Goal: Obtain resource: Download file/media

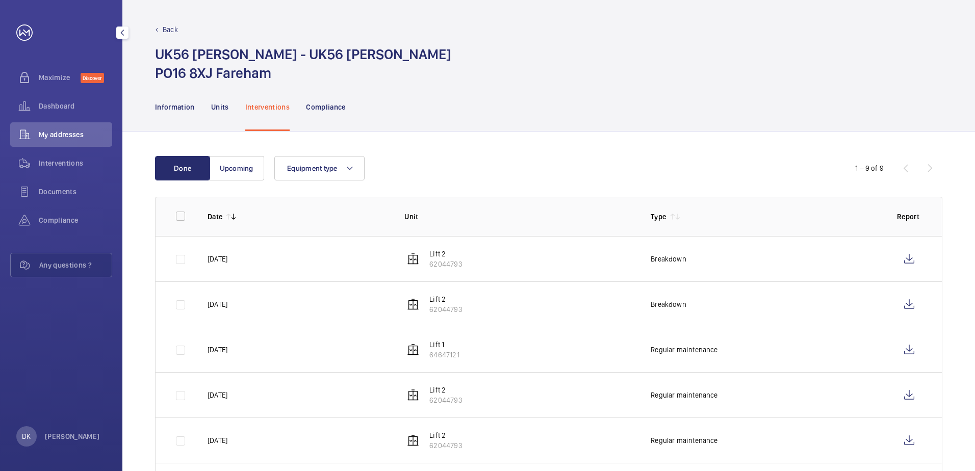
click at [65, 132] on span "My addresses" at bounding box center [75, 135] width 73 height 10
click at [179, 112] on p "Information" at bounding box center [175, 107] width 40 height 10
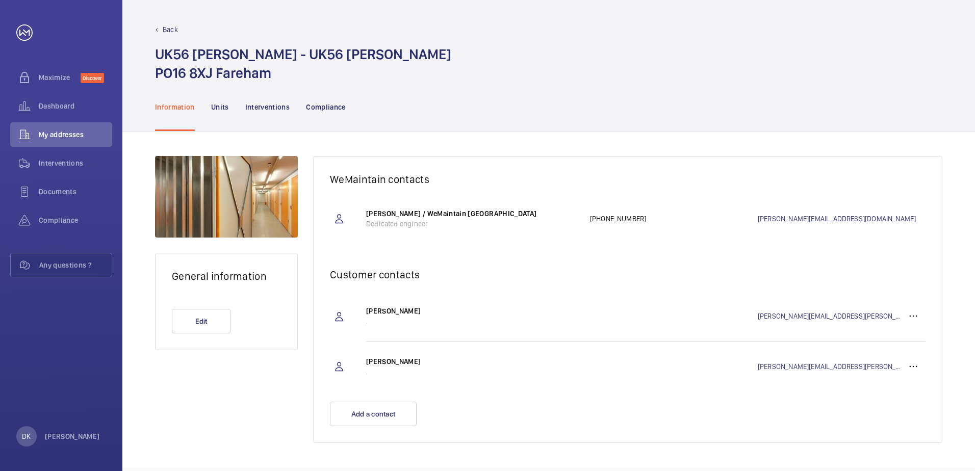
click at [172, 16] on div "Back UK56 [PERSON_NAME] - UK56 [PERSON_NAME] PO16 8XJ Fareham" at bounding box center [548, 41] width 853 height 83
click at [168, 30] on p "Back" at bounding box center [170, 29] width 15 height 10
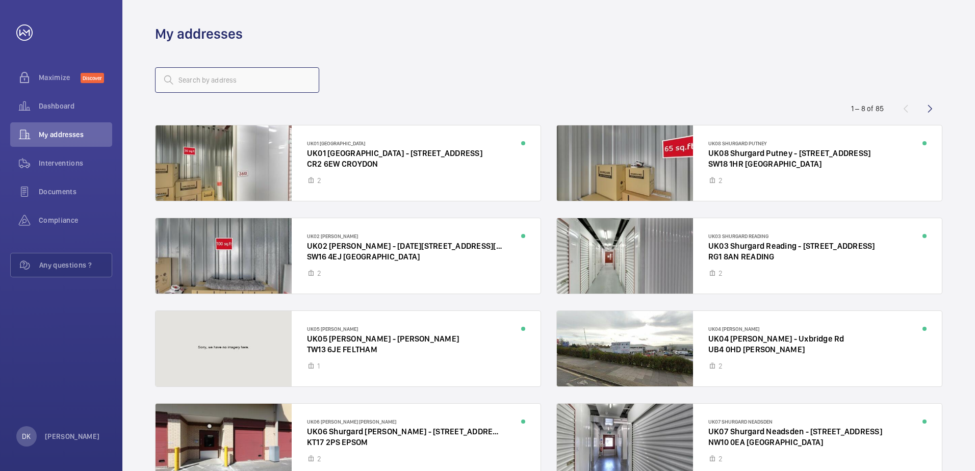
click at [208, 76] on input "text" at bounding box center [237, 79] width 164 height 25
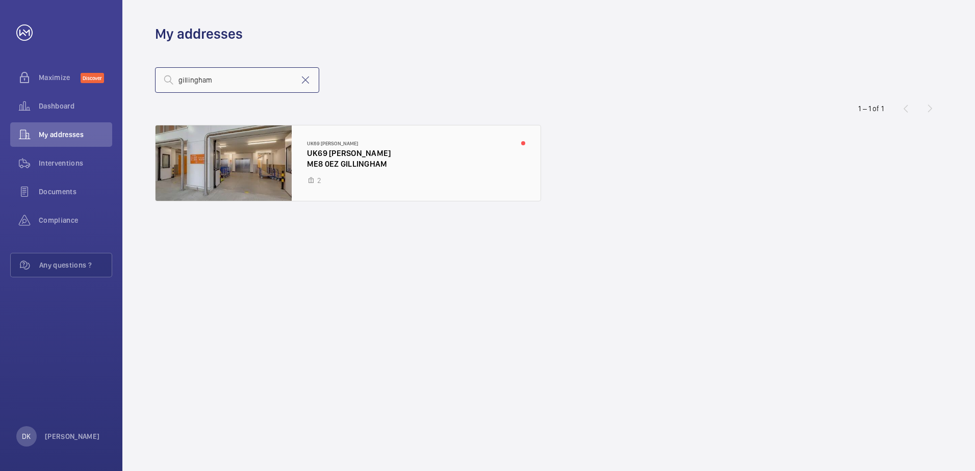
type input "gillingham"
click at [381, 160] on div at bounding box center [348, 162] width 385 height 75
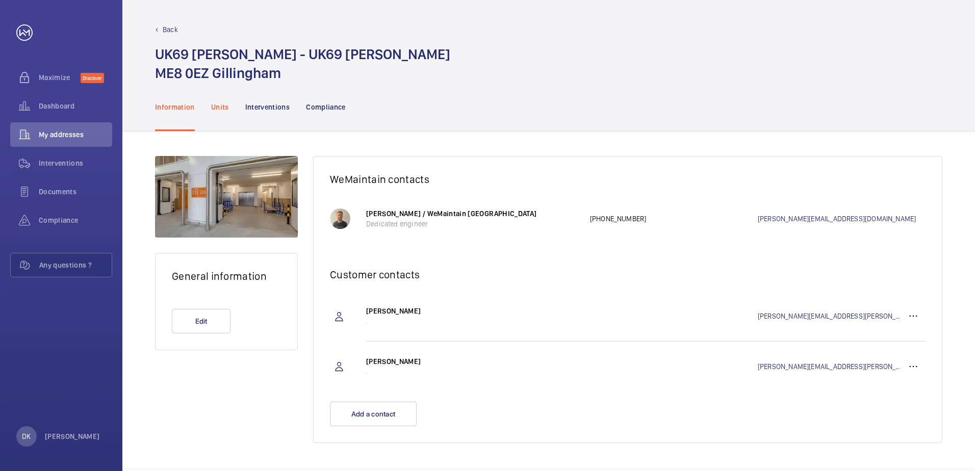
click at [223, 110] on p "Units" at bounding box center [220, 107] width 18 height 10
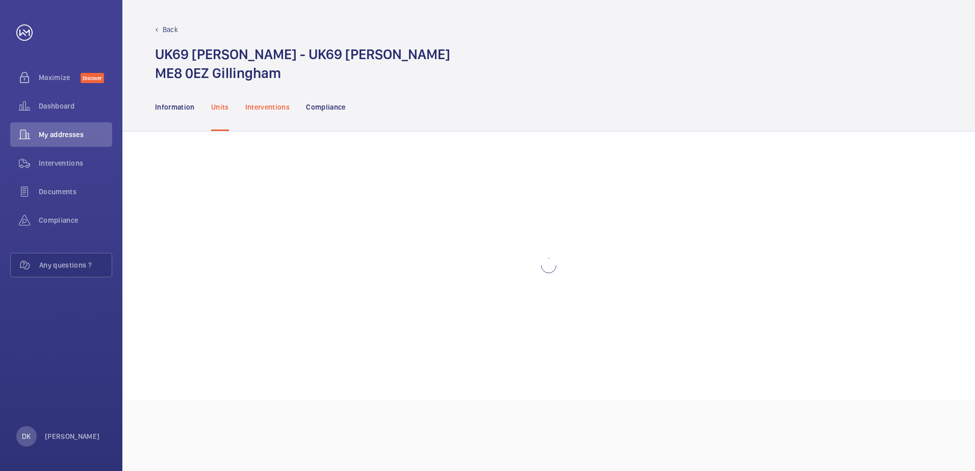
click at [269, 107] on p "Interventions" at bounding box center [267, 107] width 45 height 10
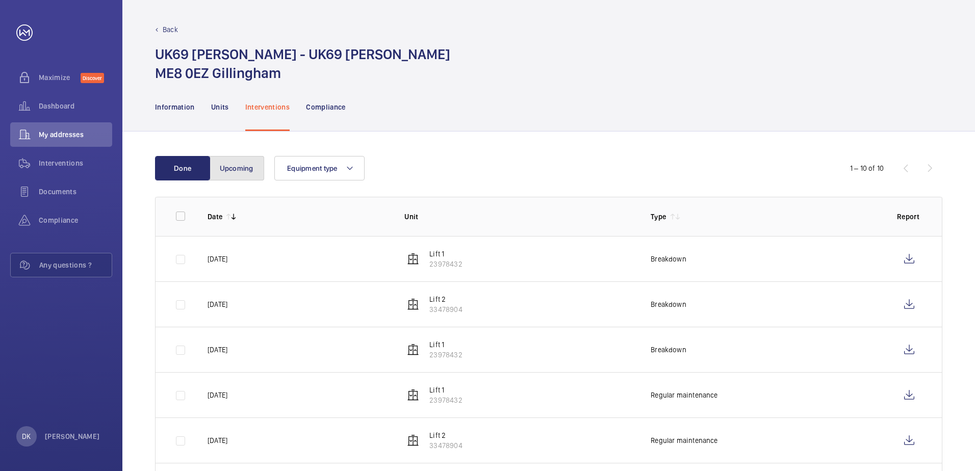
click at [236, 178] on button "Upcoming" at bounding box center [236, 168] width 55 height 24
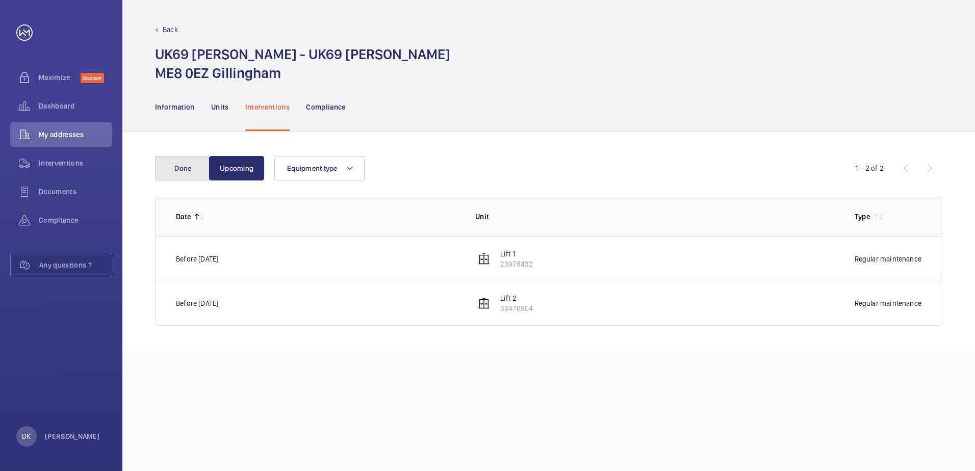
click at [177, 167] on button "Done" at bounding box center [182, 168] width 55 height 24
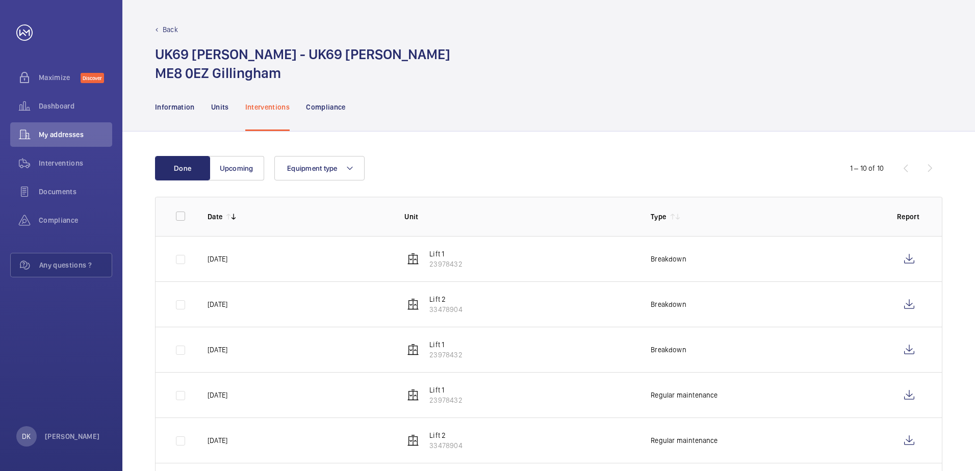
click at [476, 162] on div "Equipment type" at bounding box center [547, 168] width 546 height 24
click at [332, 108] on p "Compliance" at bounding box center [326, 107] width 40 height 10
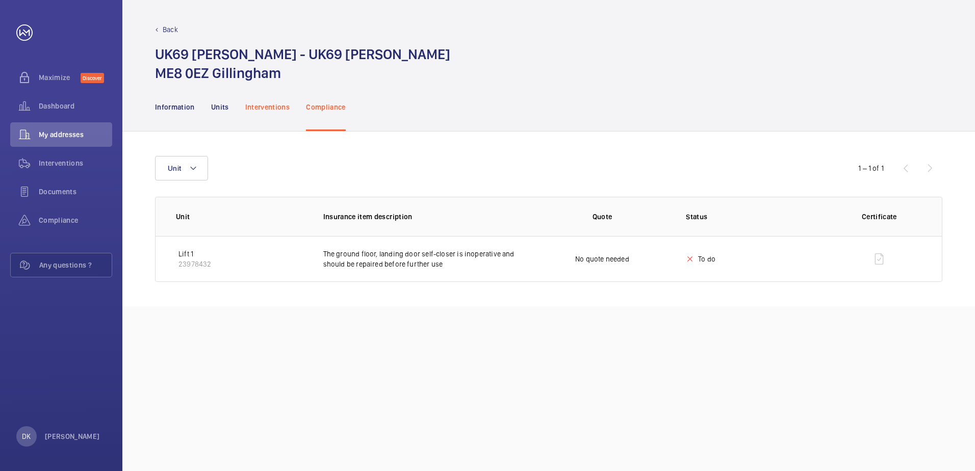
click at [271, 106] on p "Interventions" at bounding box center [267, 107] width 45 height 10
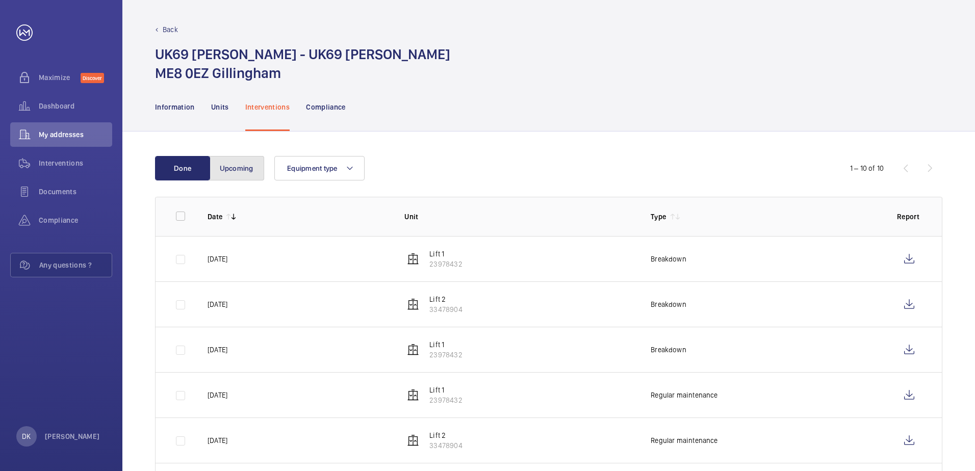
click at [237, 170] on button "Upcoming" at bounding box center [236, 168] width 55 height 24
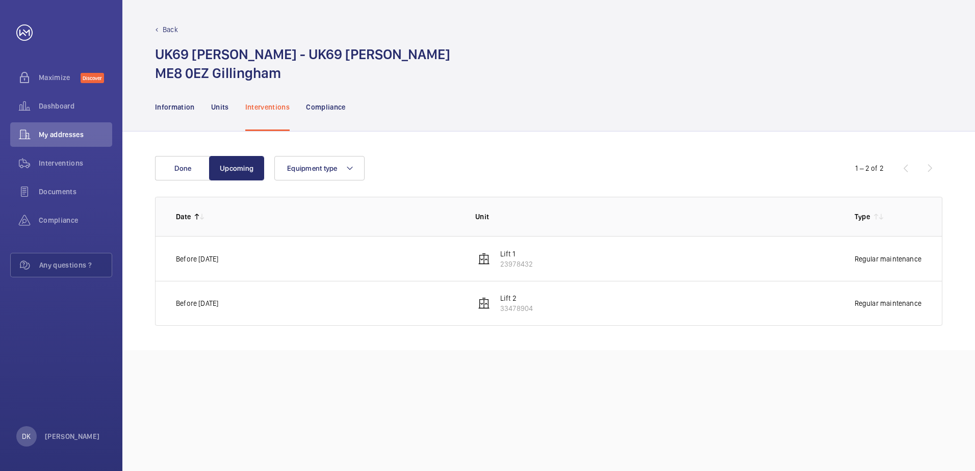
click at [175, 154] on div "Done Upcoming Equipment type 1 – 2 of 2 Date Unit Type Before [DATE] Lift 1 239…" at bounding box center [548, 241] width 853 height 219
click at [182, 162] on button "Done" at bounding box center [182, 168] width 55 height 24
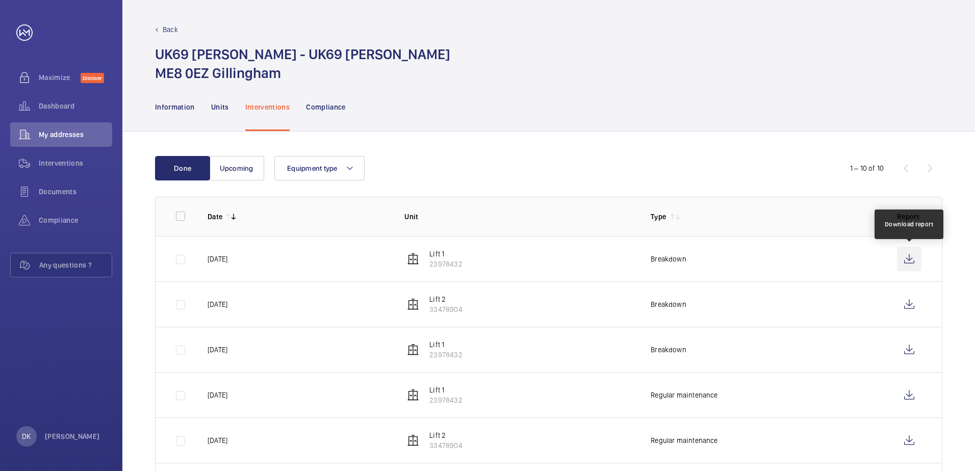
click at [907, 260] on wm-front-icon-button at bounding box center [909, 259] width 24 height 24
click at [560, 85] on div "Information Units Interventions Compliance" at bounding box center [548, 107] width 787 height 48
click at [251, 173] on button "Upcoming" at bounding box center [236, 168] width 55 height 24
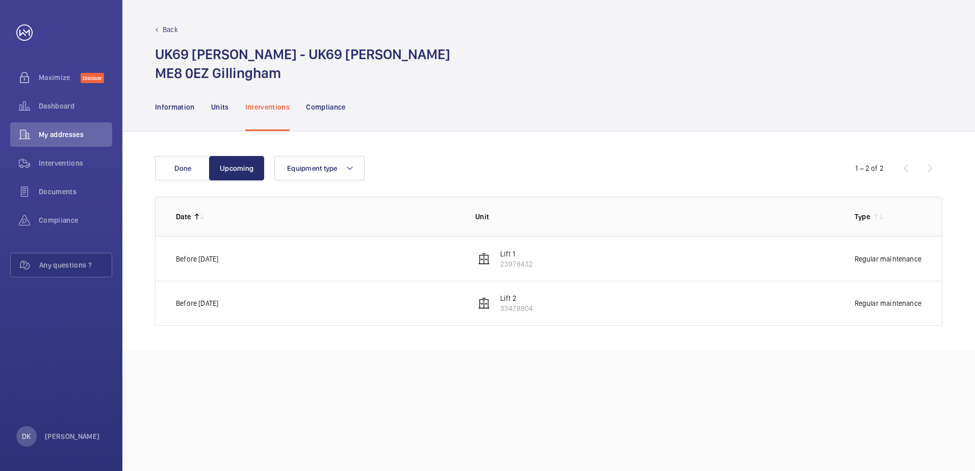
click at [243, 195] on wm-front-table "Done Upcoming Equipment type 1 – 2 of 2 Date Unit Type Before [DATE] Lift 1 239…" at bounding box center [548, 241] width 787 height 170
click at [357, 333] on div "Done Upcoming Equipment type 1 – 2 of 2 Date Unit Type Before [DATE] Lift 1 239…" at bounding box center [548, 241] width 853 height 219
